Goal: Task Accomplishment & Management: Use online tool/utility

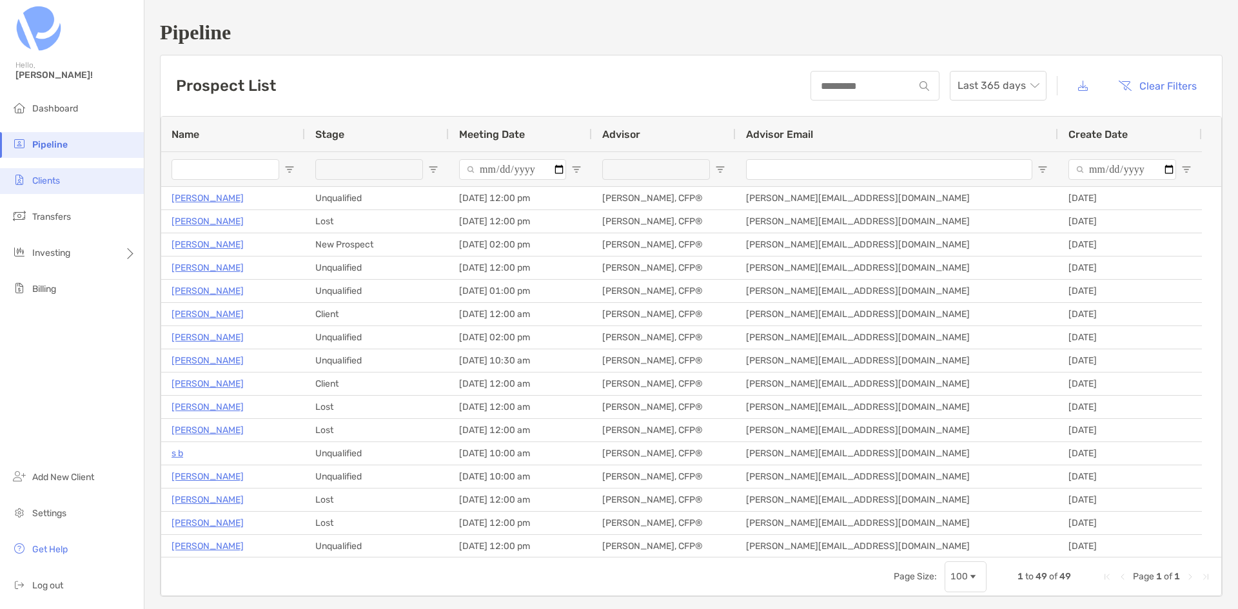
click at [69, 183] on li "Clients" at bounding box center [72, 181] width 144 height 26
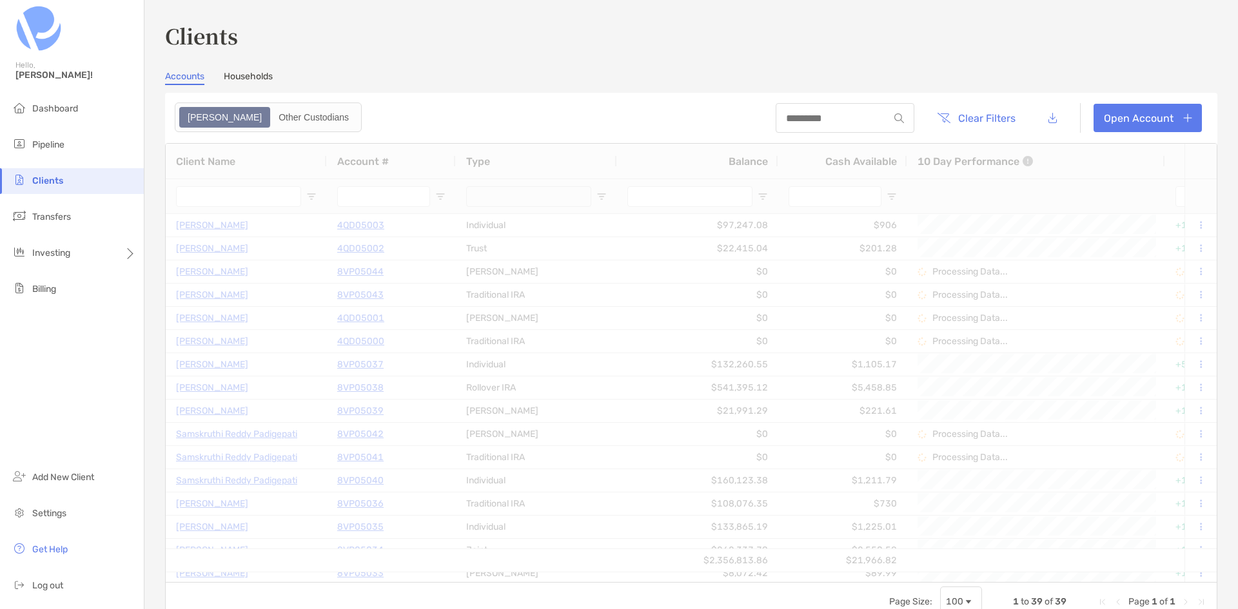
type input "****"
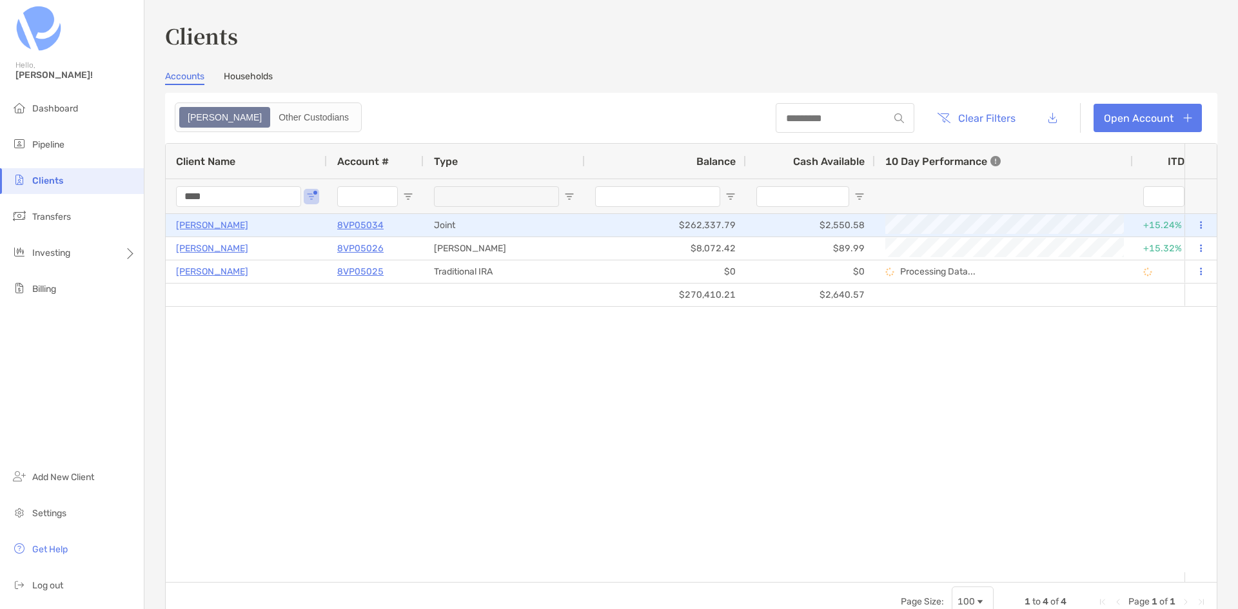
click at [218, 224] on p "[PERSON_NAME]" at bounding box center [212, 225] width 72 height 16
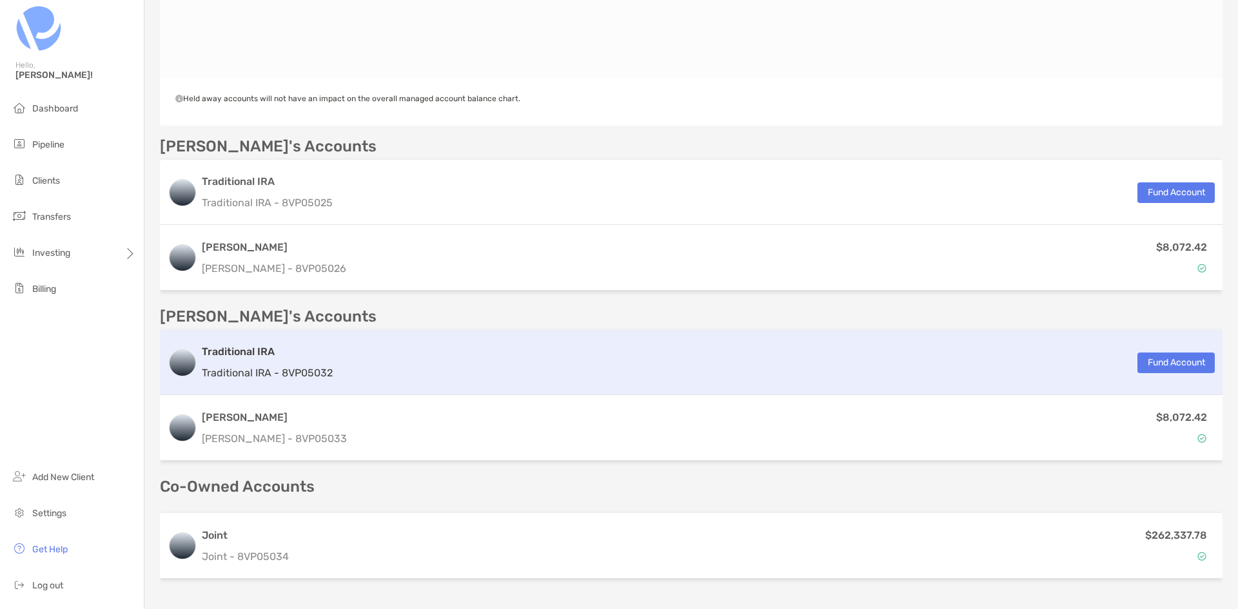
scroll to position [415, 0]
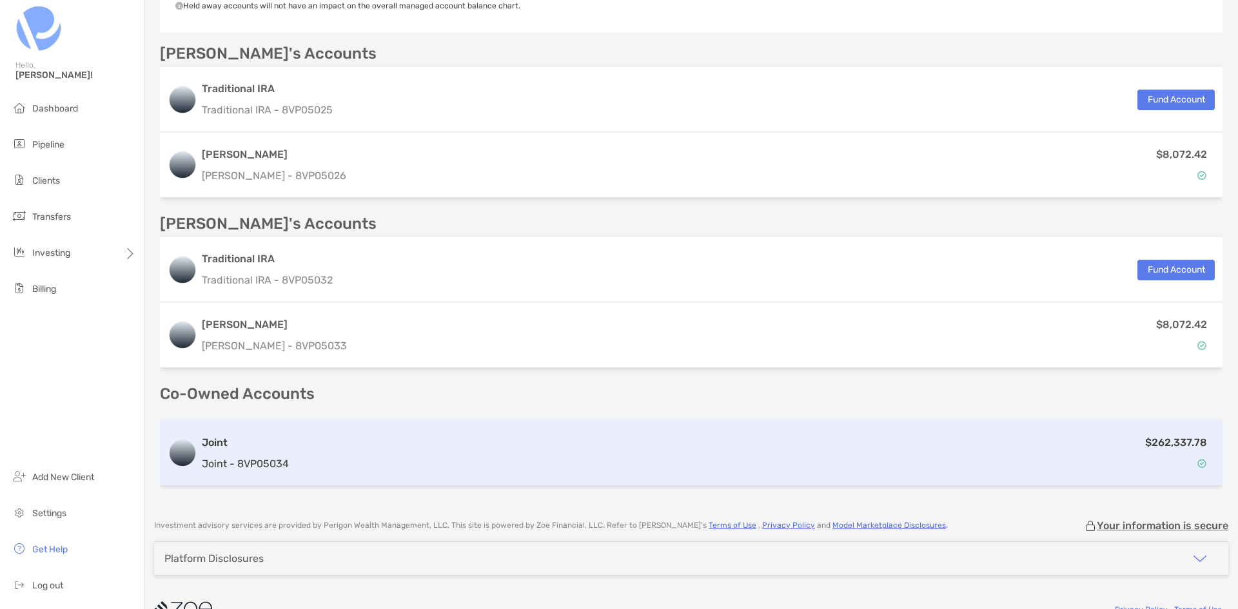
click at [422, 435] on div "$262,337.78" at bounding box center [754, 453] width 921 height 37
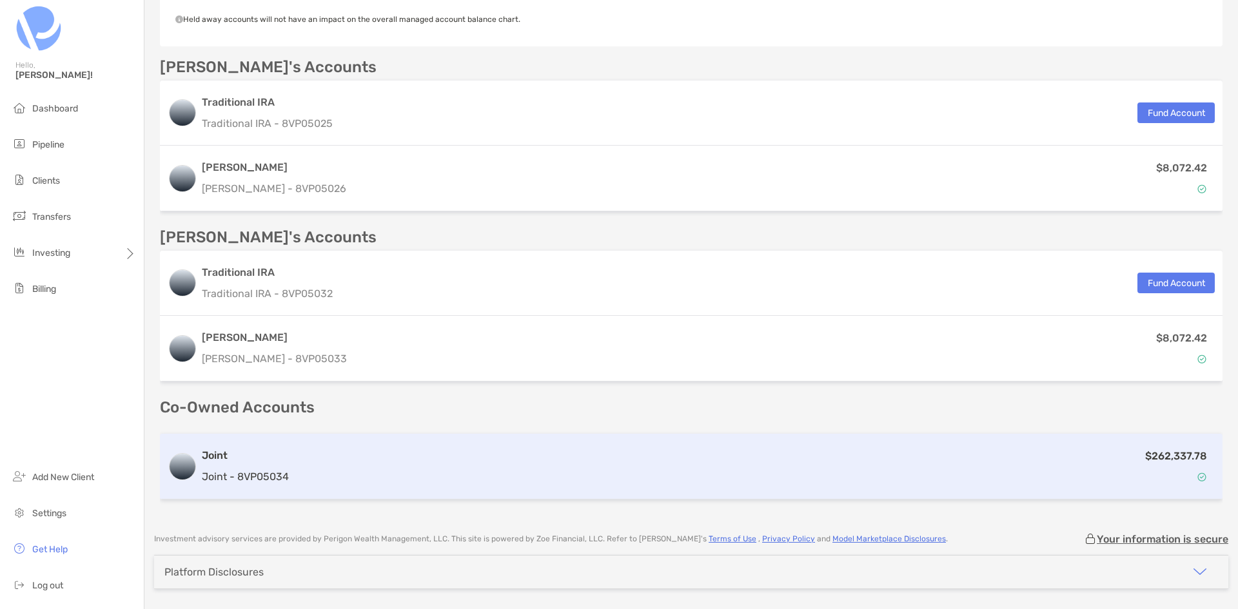
click at [404, 448] on div "$262,337.78" at bounding box center [754, 466] width 921 height 37
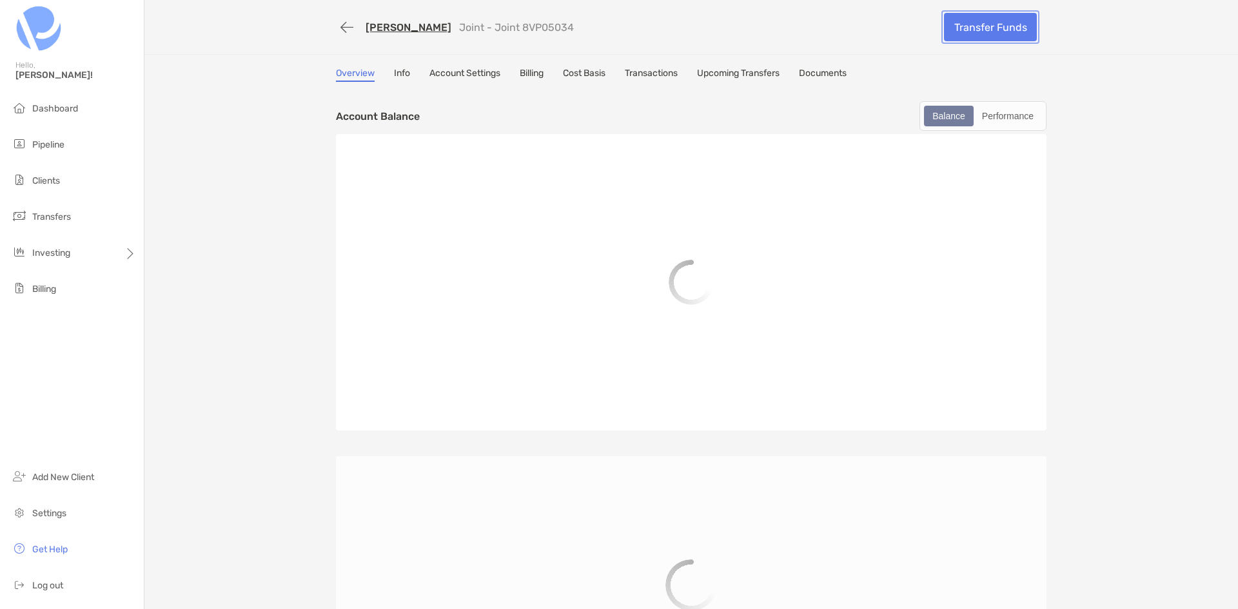
click at [951, 25] on link "Transfer Funds" at bounding box center [990, 27] width 93 height 28
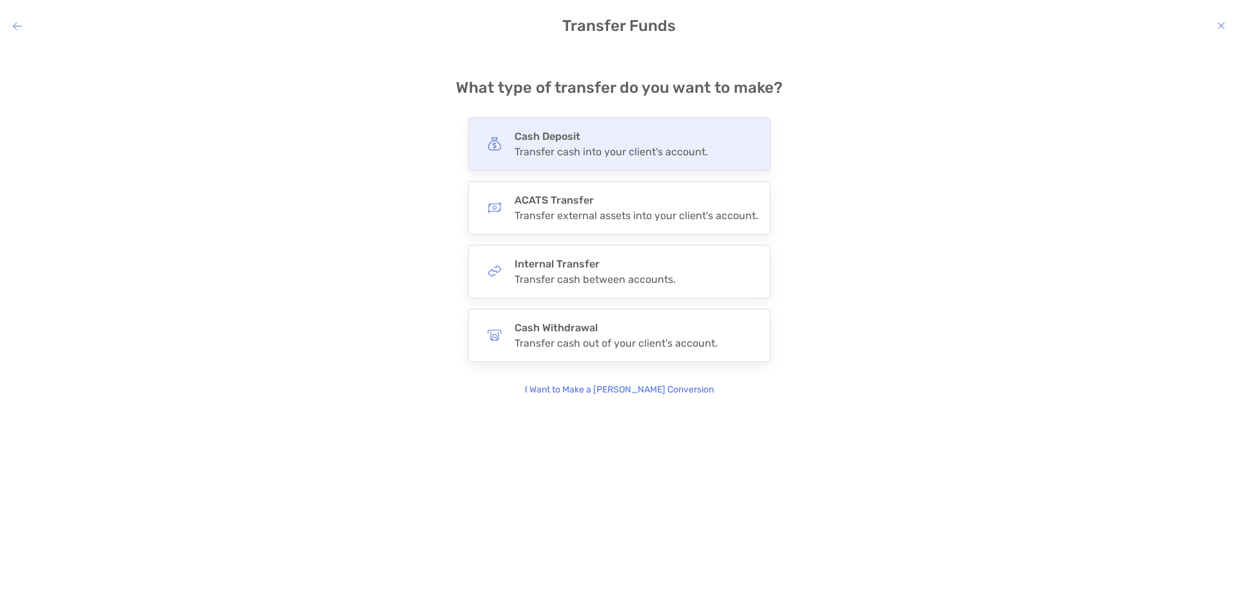
click at [658, 137] on h4 "Cash Deposit" at bounding box center [611, 136] width 193 height 12
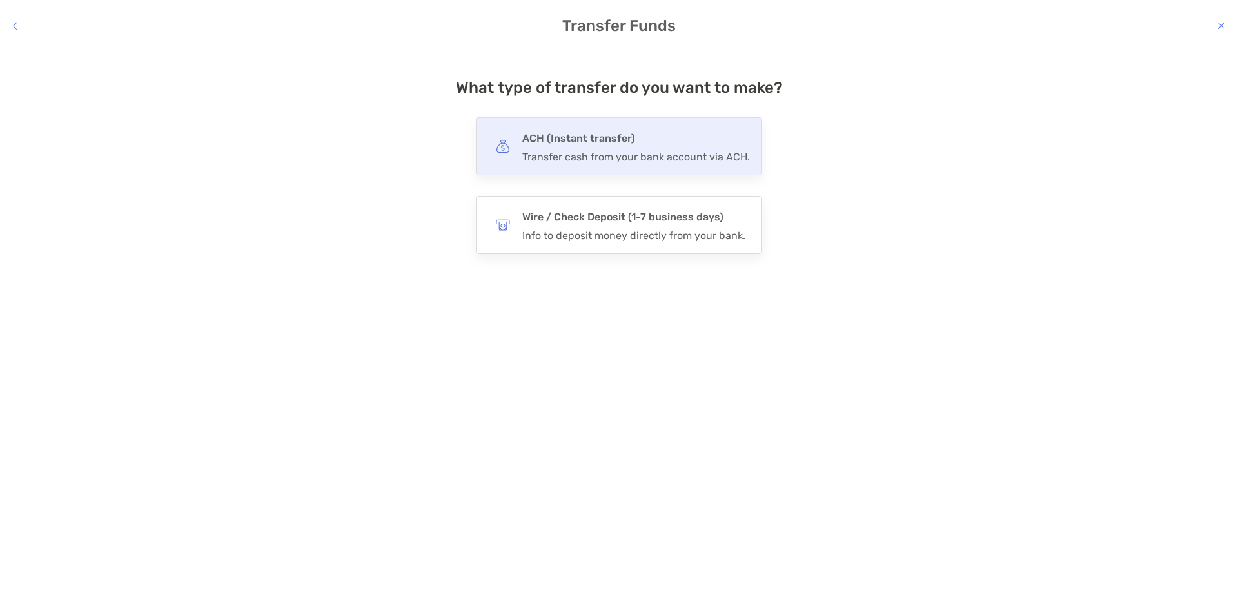
click at [658, 138] on h4 "ACH (Instant transfer)" at bounding box center [636, 139] width 228 height 18
click at [0, 0] on input "***" at bounding box center [0, 0] width 0 height 0
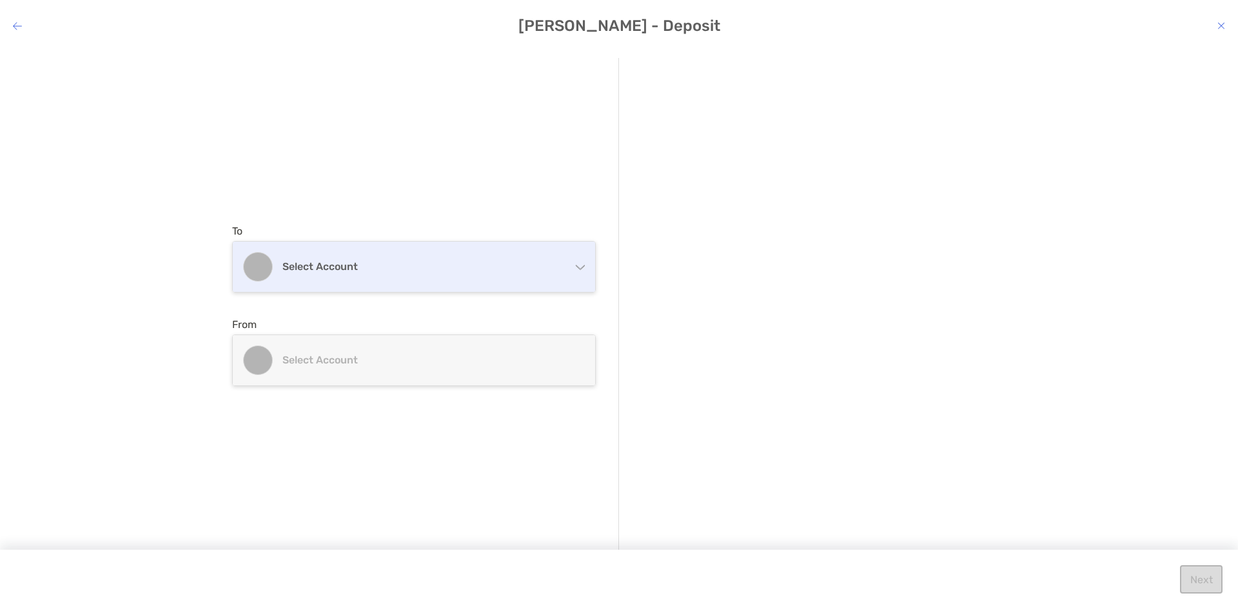
click at [453, 247] on div "Select account" at bounding box center [414, 267] width 362 height 50
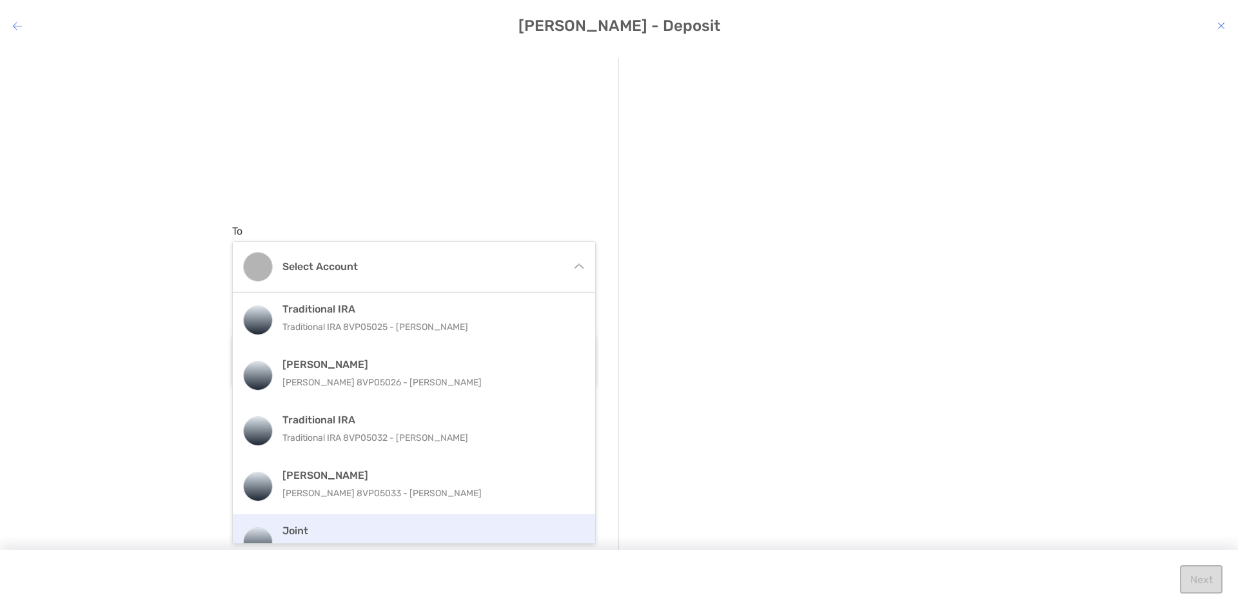
click at [362, 528] on h4 "Joint" at bounding box center [427, 531] width 291 height 12
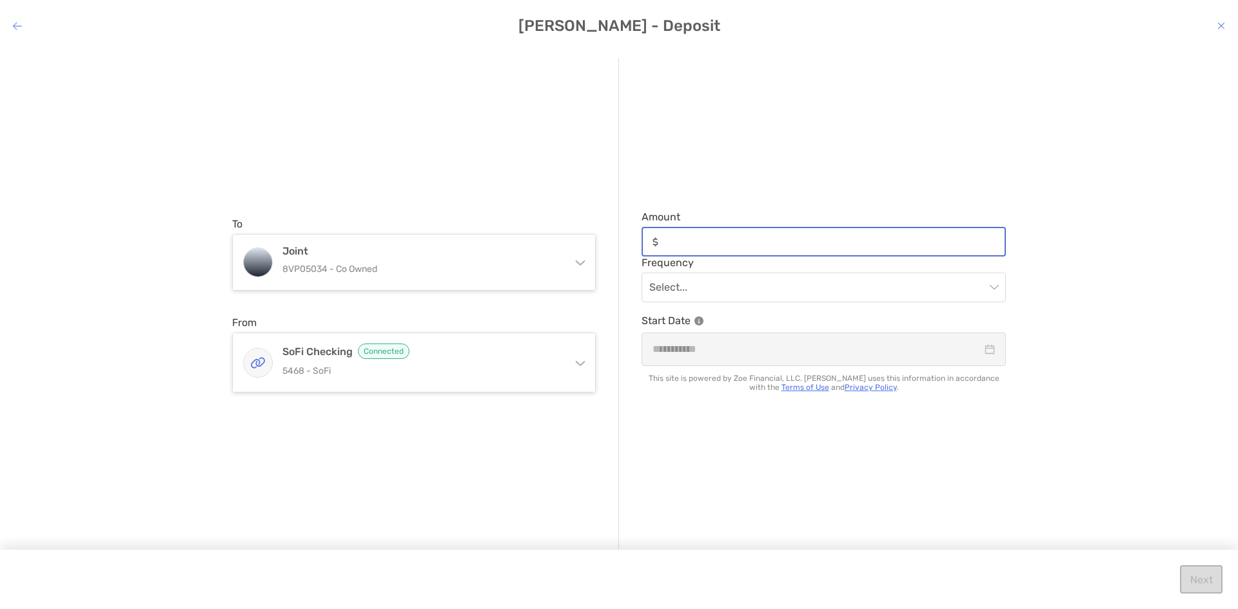
click at [737, 242] on input "Amount" at bounding box center [834, 242] width 341 height 11
type input "*****"
click at [799, 301] on input "modal" at bounding box center [817, 287] width 336 height 28
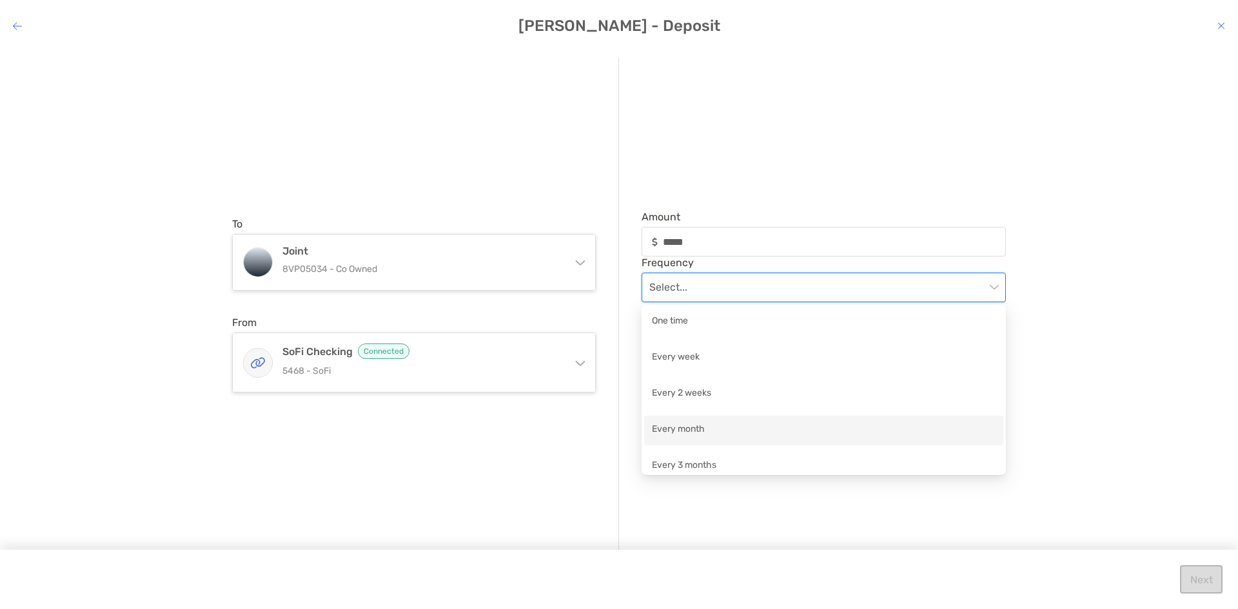
click at [760, 426] on div "Every month" at bounding box center [824, 430] width 344 height 16
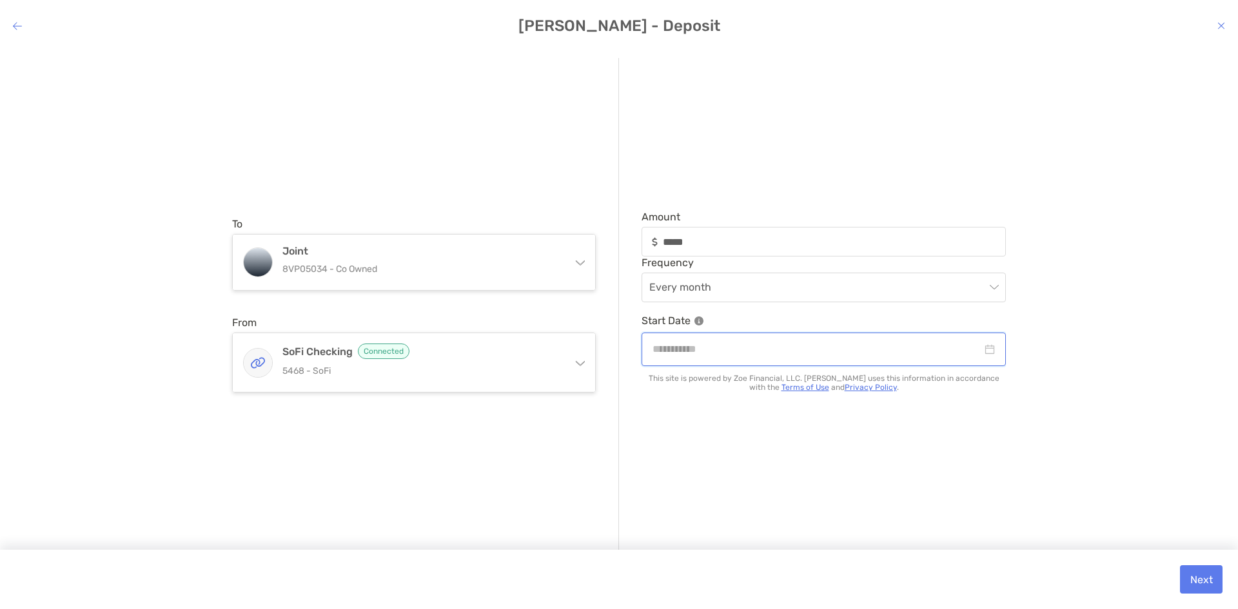
click at [746, 351] on input "modal" at bounding box center [818, 349] width 330 height 16
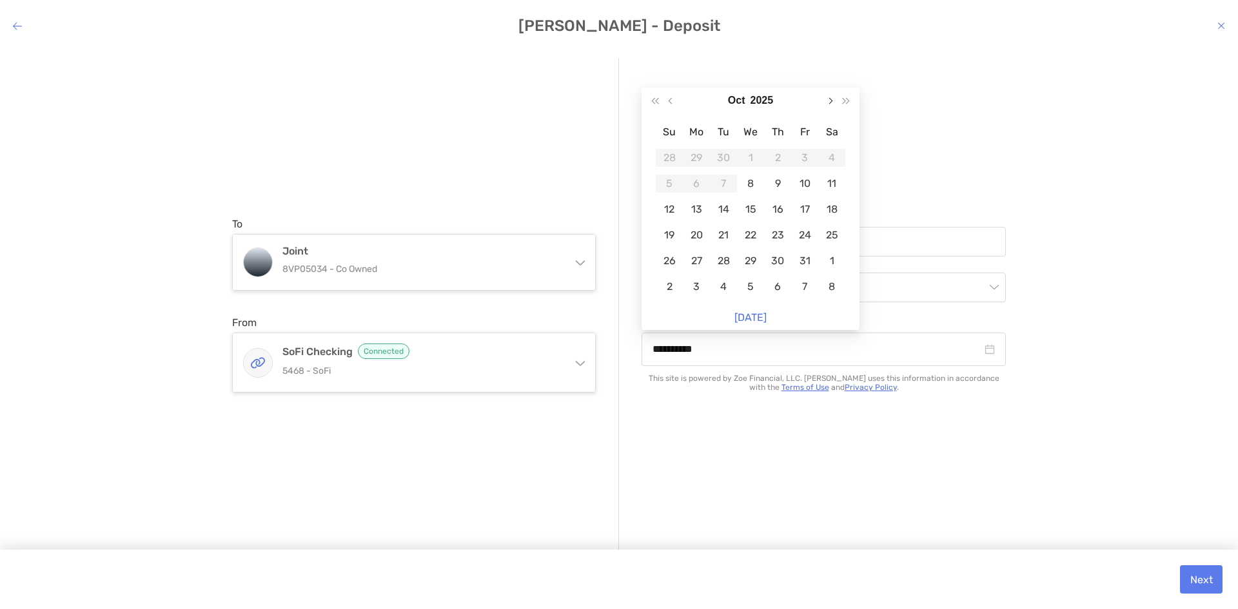
click at [827, 103] on button "Next month (PageDown)" at bounding box center [830, 101] width 17 height 26
type input "**********"
click at [699, 185] on div "5" at bounding box center [696, 184] width 18 height 18
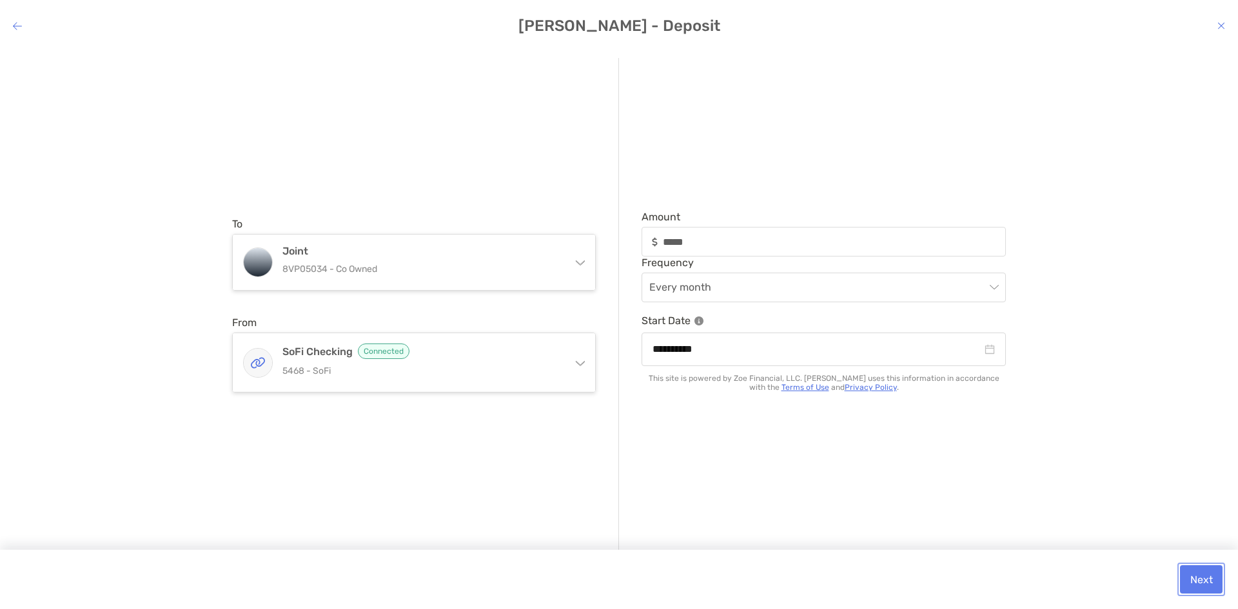
click at [1197, 579] on button "Next" at bounding box center [1201, 580] width 43 height 28
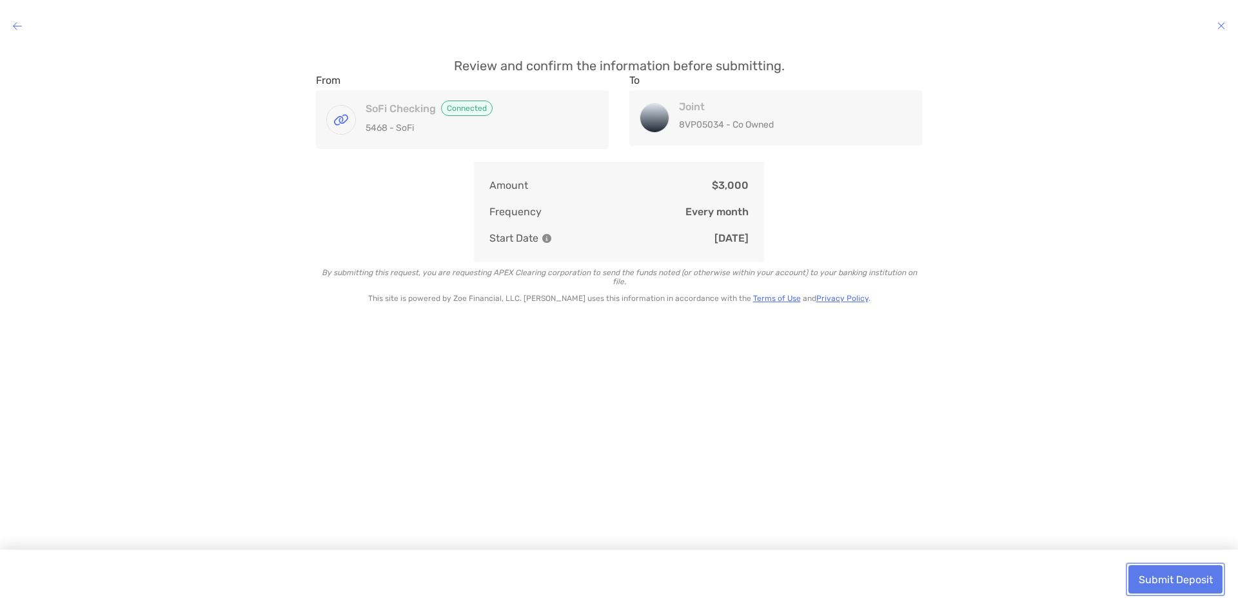
click at [1148, 580] on button "Submit Deposit" at bounding box center [1176, 580] width 94 height 28
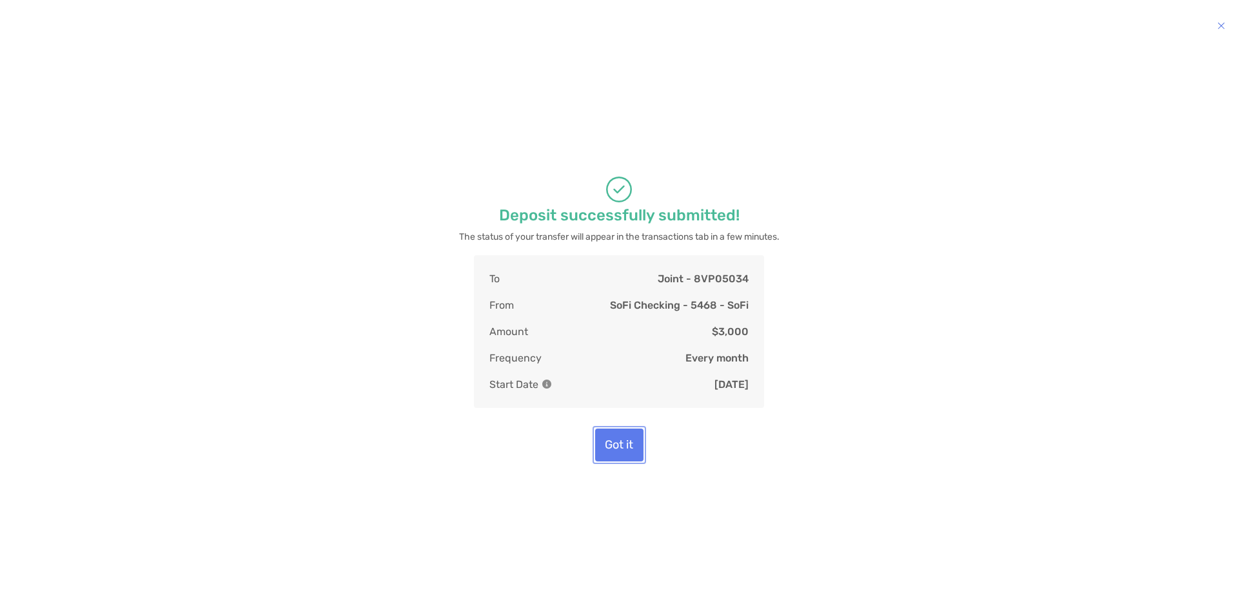
click at [616, 446] on button "Got it" at bounding box center [619, 445] width 48 height 33
